Goal: Task Accomplishment & Management: Complete application form

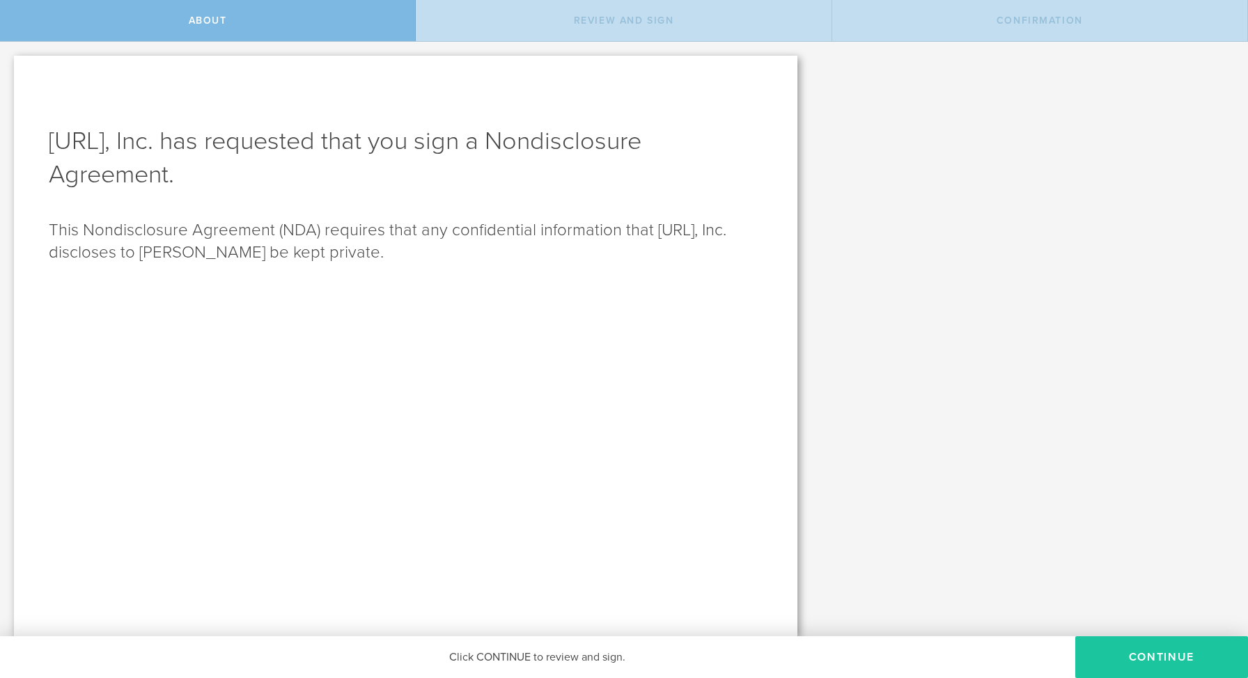
click at [670, 658] on button "Continue" at bounding box center [1161, 657] width 173 height 42
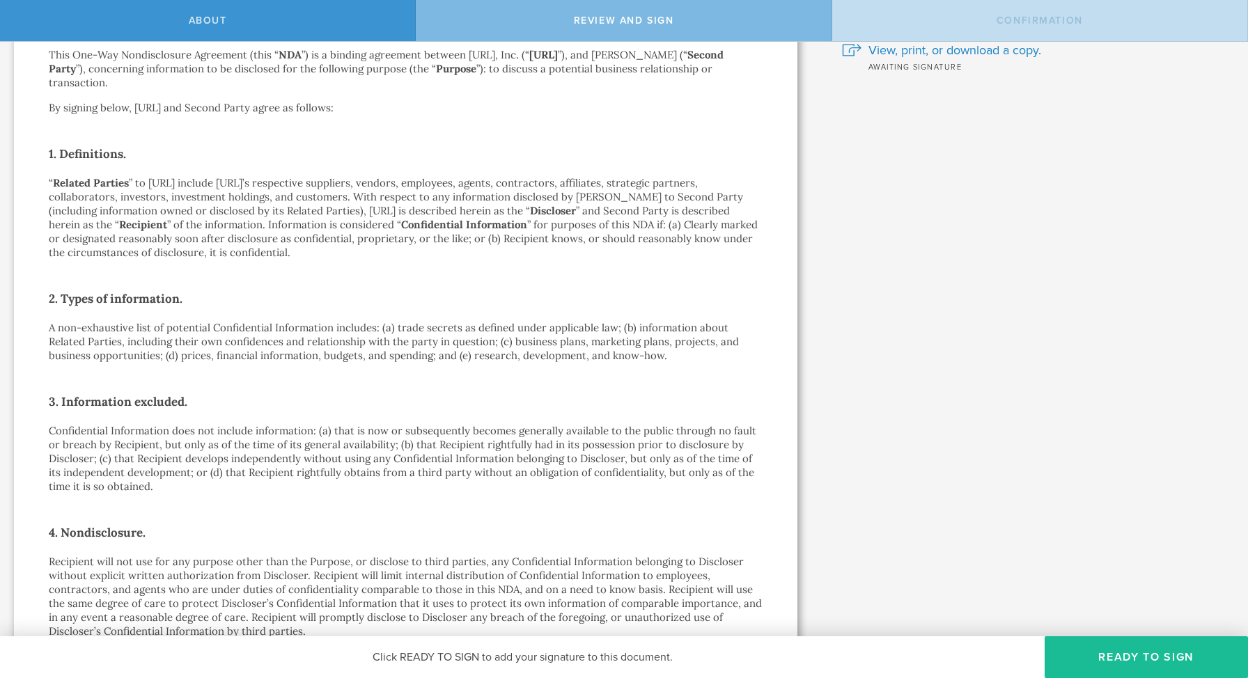
scroll to position [118, 0]
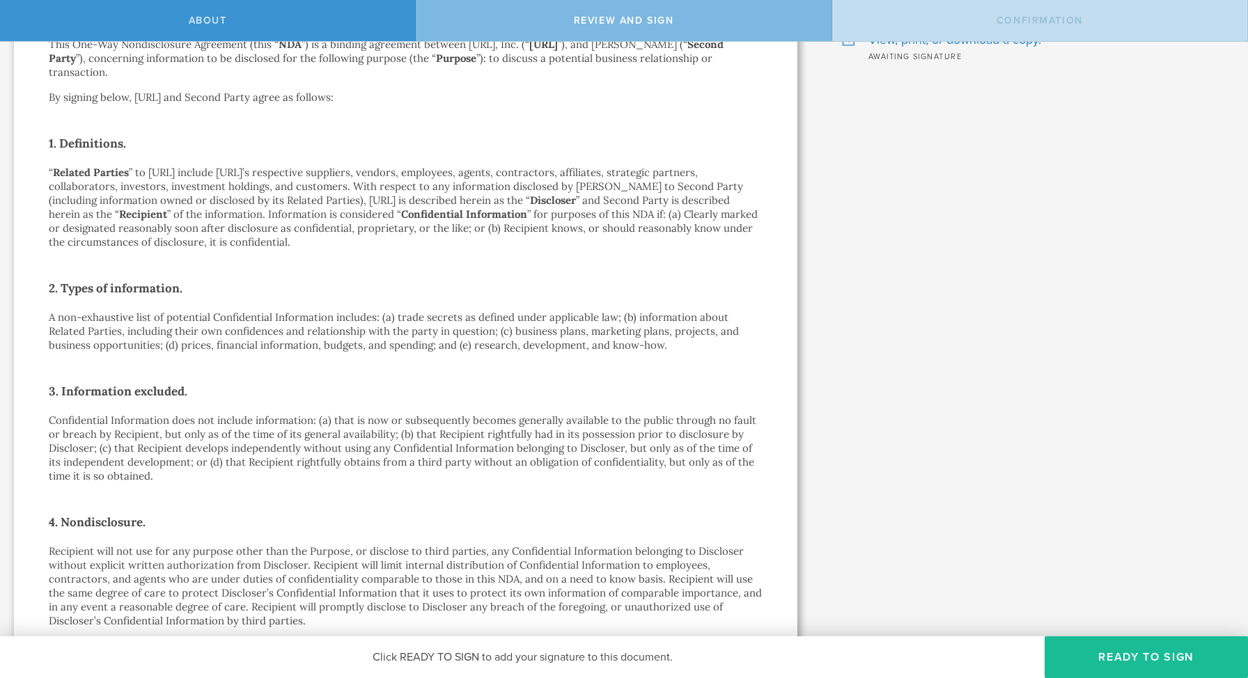
click at [670, 414] on p "Confidential Information does not include information: (a) that is now or subse…" at bounding box center [406, 449] width 714 height 70
click at [535, 423] on p "Confidential Information does not include information: (a) that is now or subse…" at bounding box center [406, 449] width 714 height 70
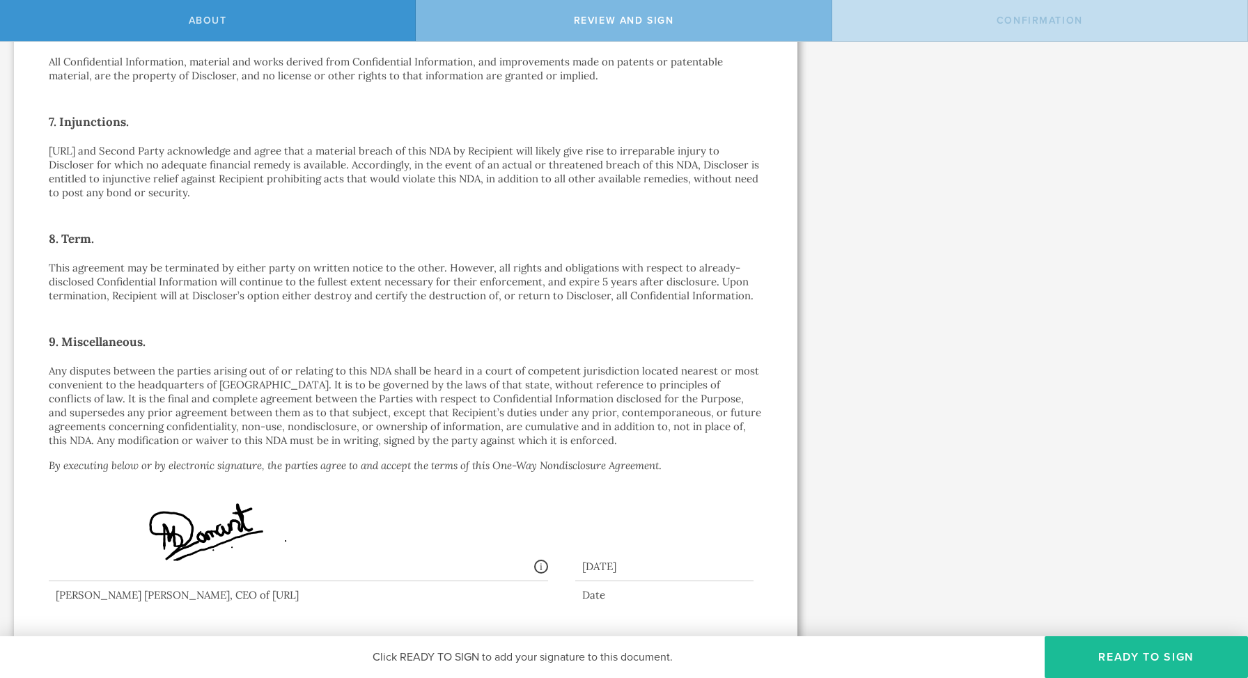
scroll to position [915, 0]
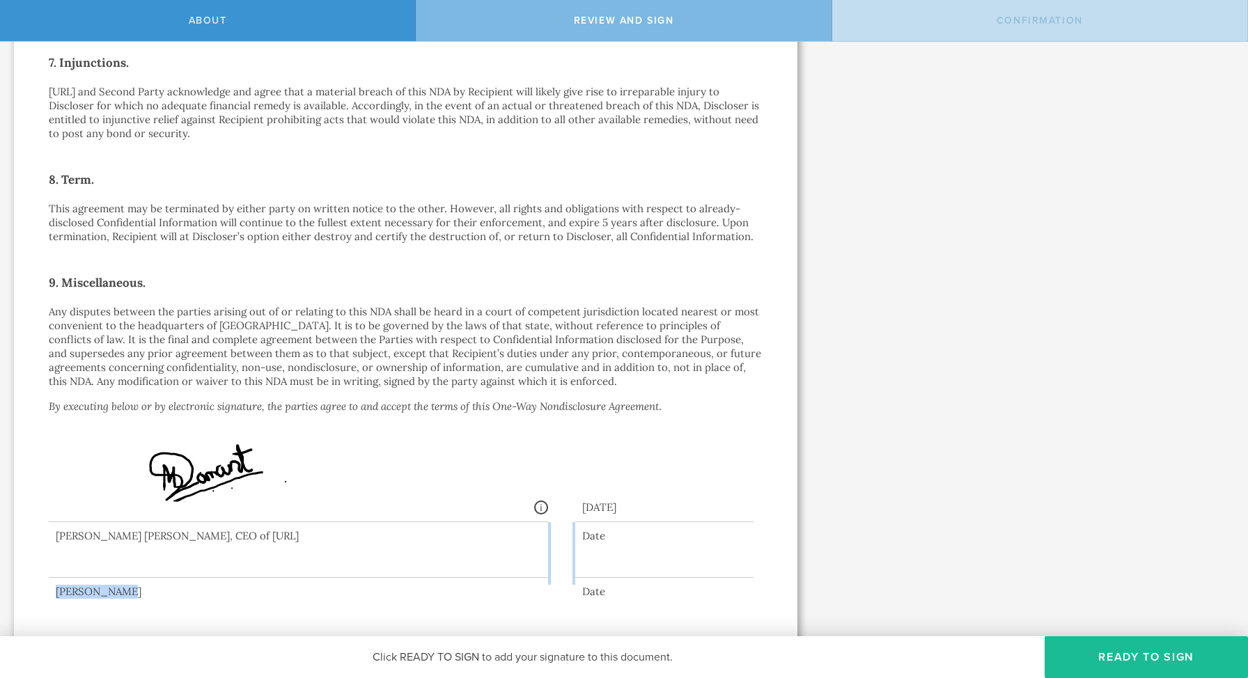
drag, startPoint x: 102, startPoint y: 549, endPoint x: 118, endPoint y: 579, distance: 34.2
click at [118, 579] on div "[PERSON_NAME] Date" at bounding box center [406, 560] width 714 height 77
click at [143, 562] on div at bounding box center [298, 550] width 499 height 56
click at [670, 658] on button "Ready to Sign" at bounding box center [1145, 657] width 203 height 42
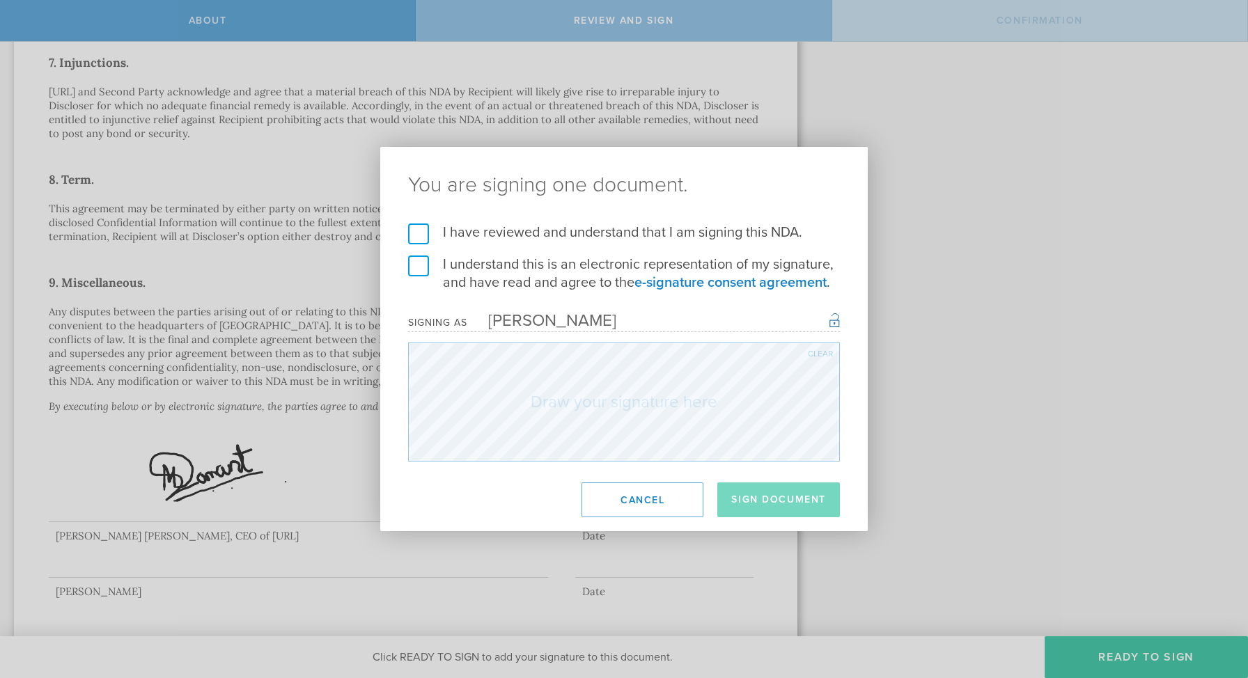
click at [551, 235] on label "I have reviewed and understand that I am signing this NDA." at bounding box center [624, 232] width 432 height 18
click at [0, 0] on input "I have reviewed and understand that I am signing this NDA." at bounding box center [0, 0] width 0 height 0
click at [542, 271] on label "I understand this is an electronic representation of my signature, and have rea…" at bounding box center [624, 274] width 432 height 36
click at [0, 0] on input "I understand this is an electronic representation of my signature, and have rea…" at bounding box center [0, 0] width 0 height 0
click at [670, 499] on button "Sign Document" at bounding box center [778, 499] width 123 height 35
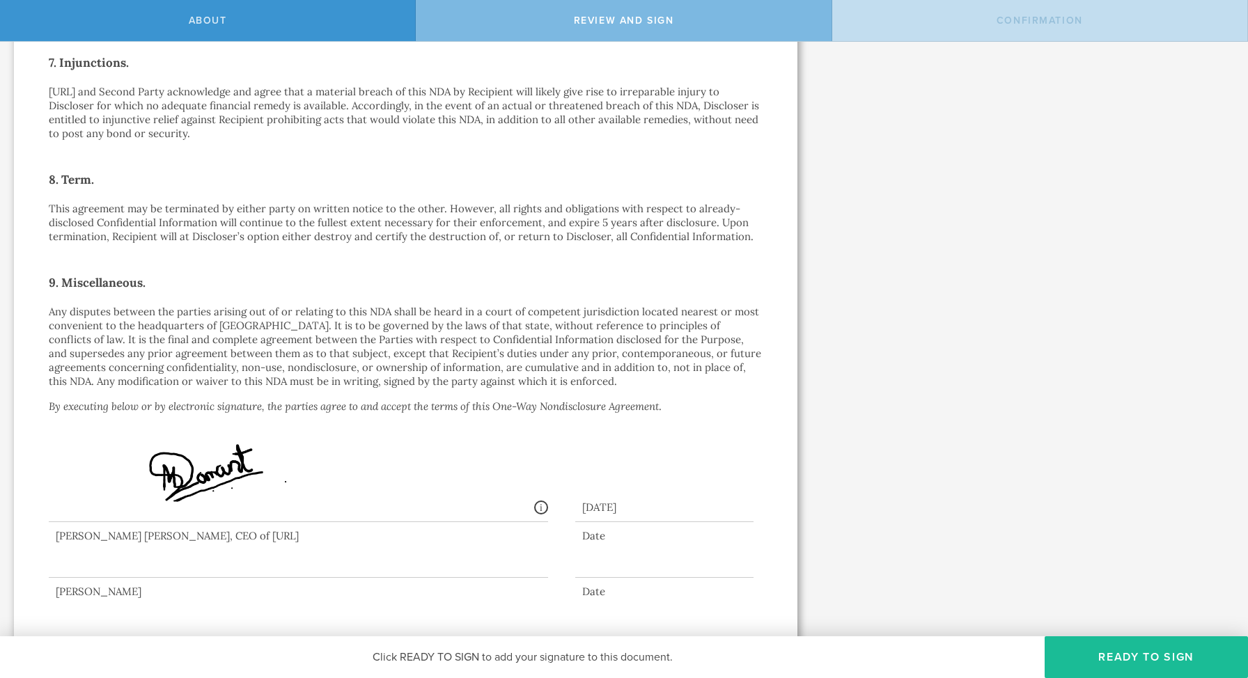
scroll to position [0, 0]
